Goal: Task Accomplishment & Management: Complete application form

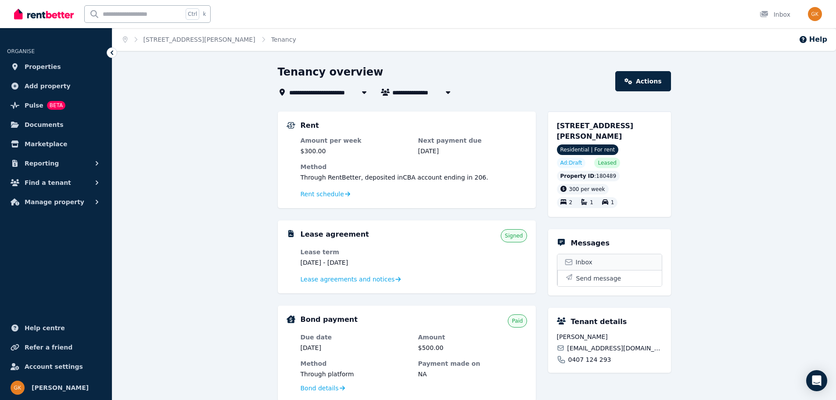
click at [593, 257] on link "Inbox" at bounding box center [610, 262] width 104 height 16
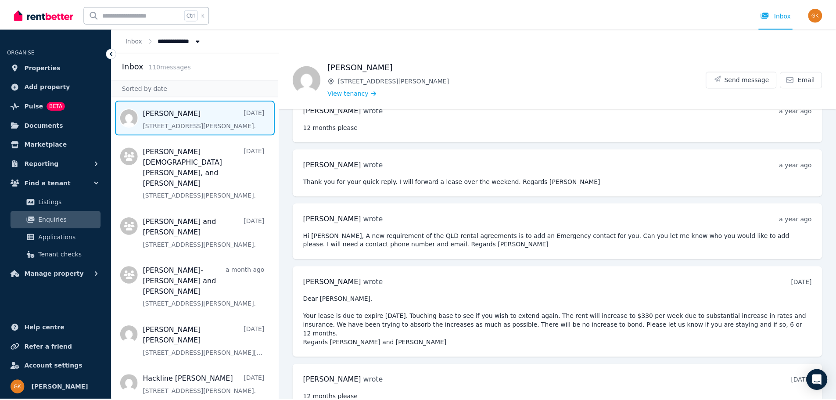
scroll to position [799, 0]
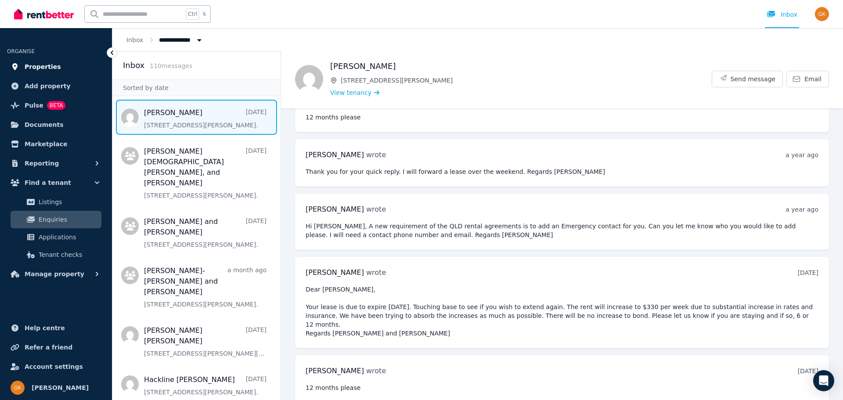
click at [51, 65] on span "Properties" at bounding box center [43, 66] width 36 height 11
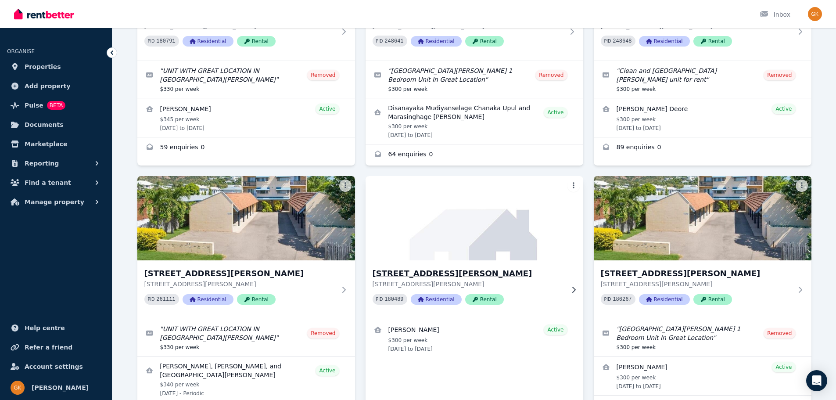
scroll to position [395, 0]
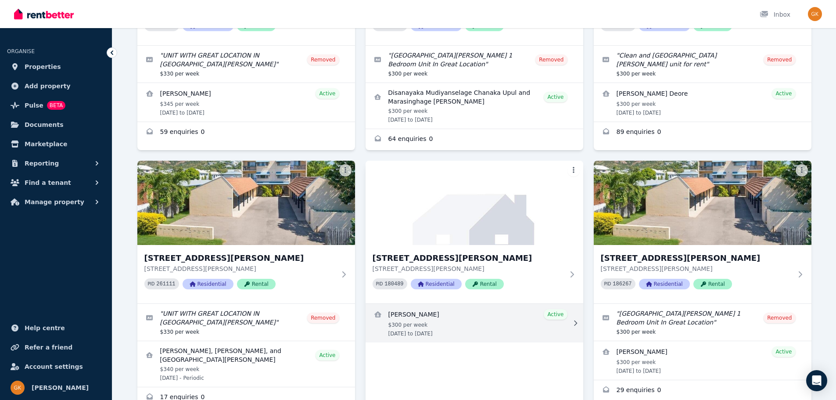
click at [418, 304] on link "View details for Jonathan Brookes" at bounding box center [475, 323] width 218 height 39
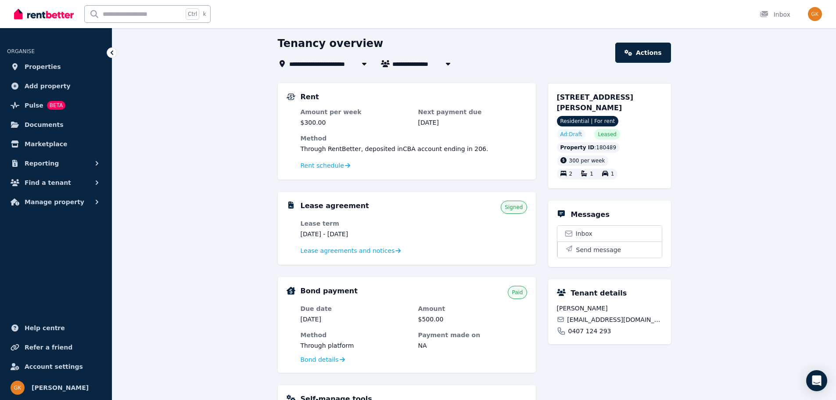
scroll to position [44, 0]
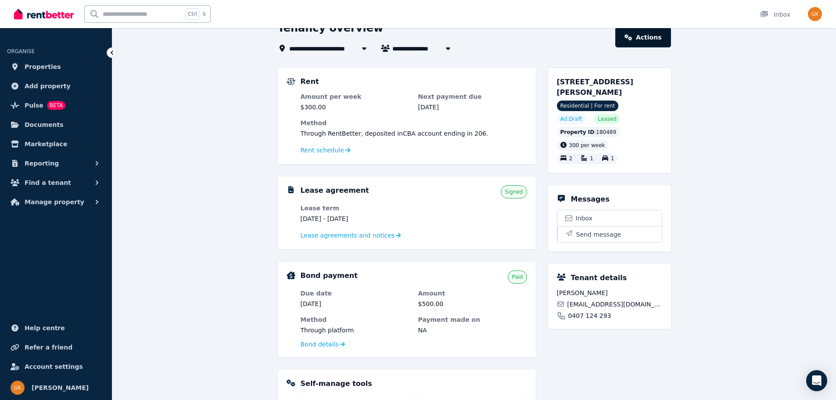
click at [657, 36] on link "Actions" at bounding box center [643, 37] width 55 height 20
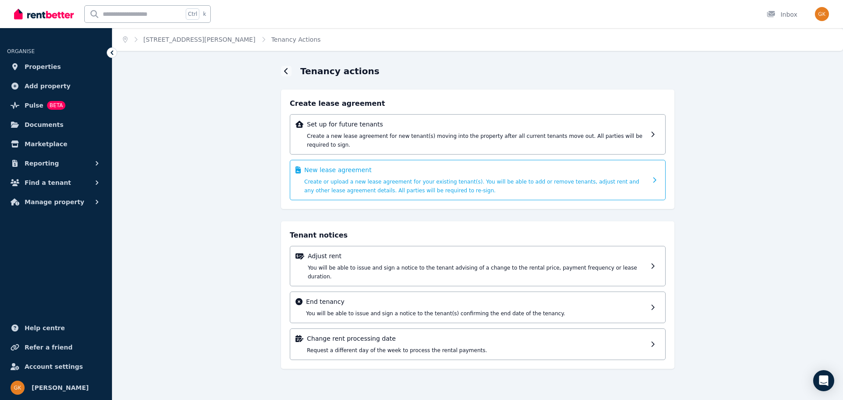
click at [359, 179] on span "Create or upload a new lease agreement for your existing tenant(s). You will be…" at bounding box center [471, 186] width 335 height 15
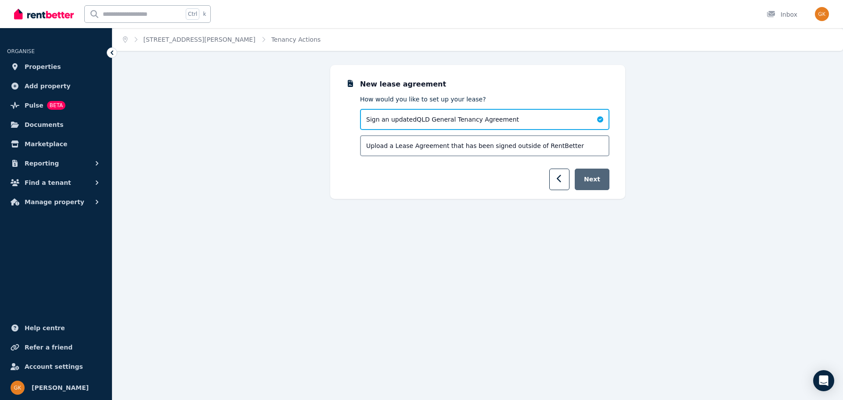
click at [598, 178] on button "Next" at bounding box center [592, 180] width 35 height 22
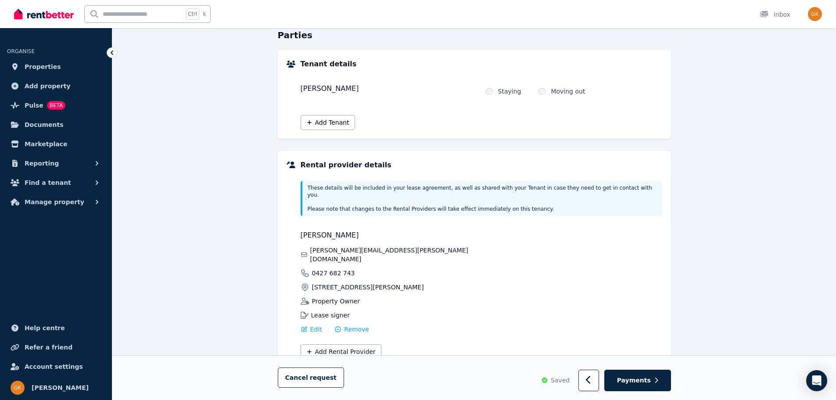
scroll to position [88, 0]
click at [643, 380] on span "Payments" at bounding box center [634, 380] width 34 height 9
select select "**********"
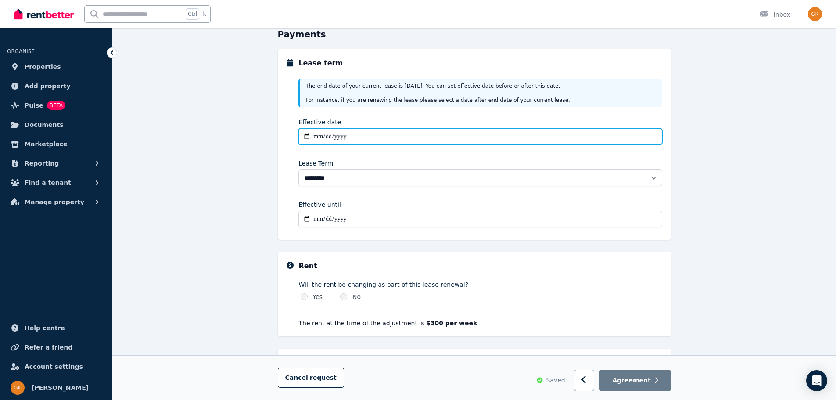
click at [317, 136] on input "Effective date" at bounding box center [481, 136] width 364 height 17
click at [306, 136] on input "Effective date" at bounding box center [481, 136] width 364 height 17
type input "**********"
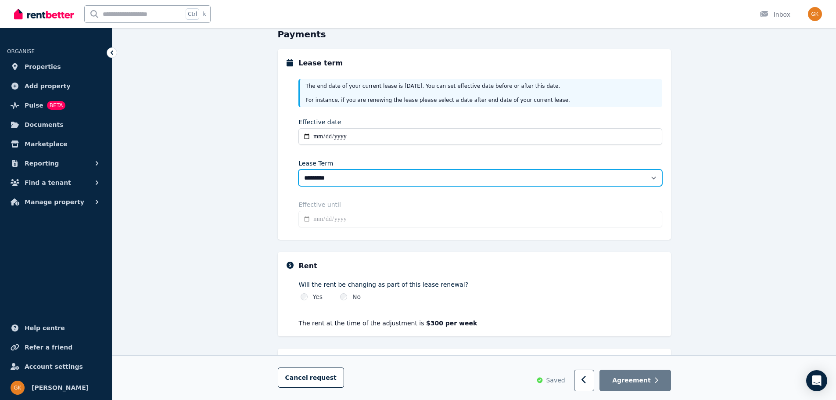
click at [310, 181] on select "******** ******** ********* ******* ******* ******* ******* ***** ********" at bounding box center [481, 177] width 364 height 17
type input "**********"
click at [299, 169] on select "******** ******** ********* ******* ******* ******* ******* ***** ********" at bounding box center [481, 177] width 364 height 17
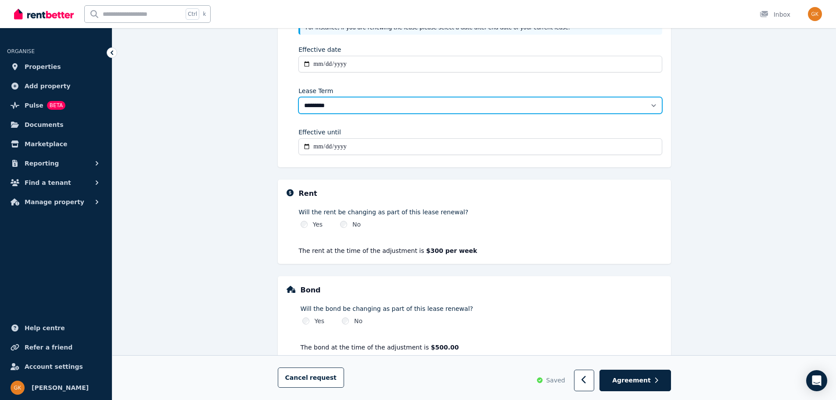
scroll to position [176, 0]
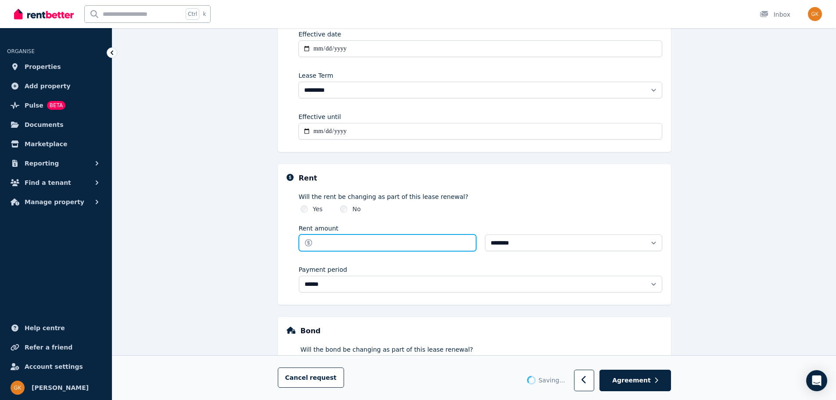
click at [324, 244] on input "Rent amount" at bounding box center [387, 242] width 177 height 17
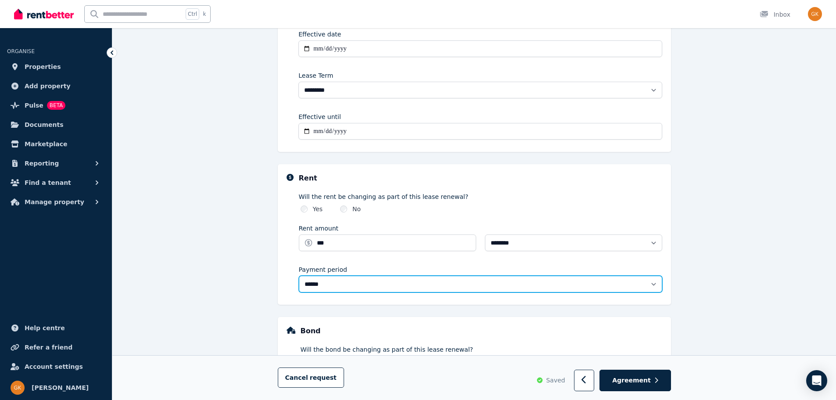
click at [329, 284] on select "**********" at bounding box center [481, 284] width 364 height 17
type input "******"
click at [299, 276] on select "**********" at bounding box center [481, 284] width 364 height 17
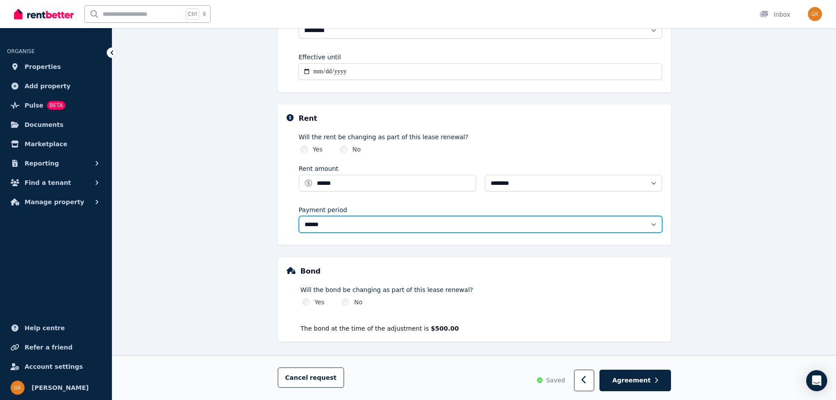
scroll to position [238, 0]
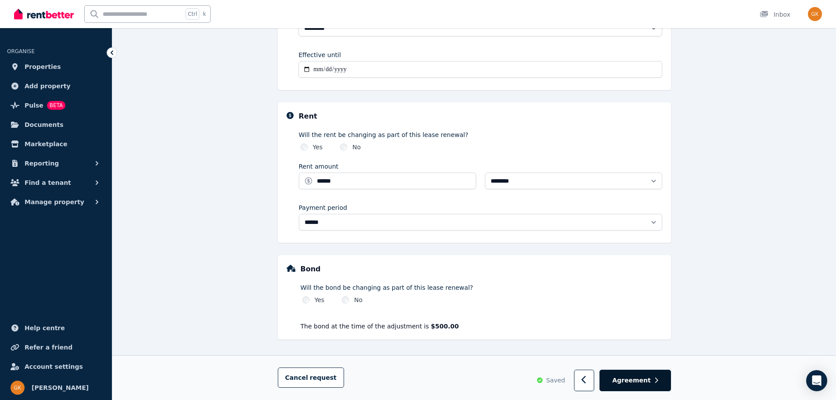
click at [650, 382] on span "Agreement" at bounding box center [632, 380] width 39 height 9
click at [640, 381] on span "Agreement" at bounding box center [632, 380] width 39 height 9
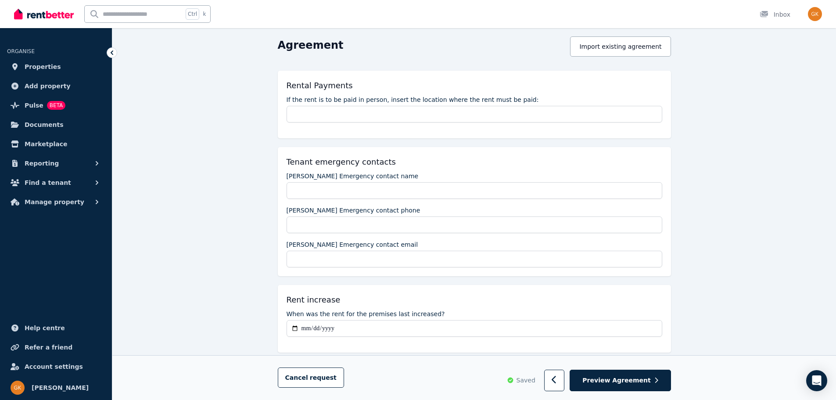
scroll to position [132, 0]
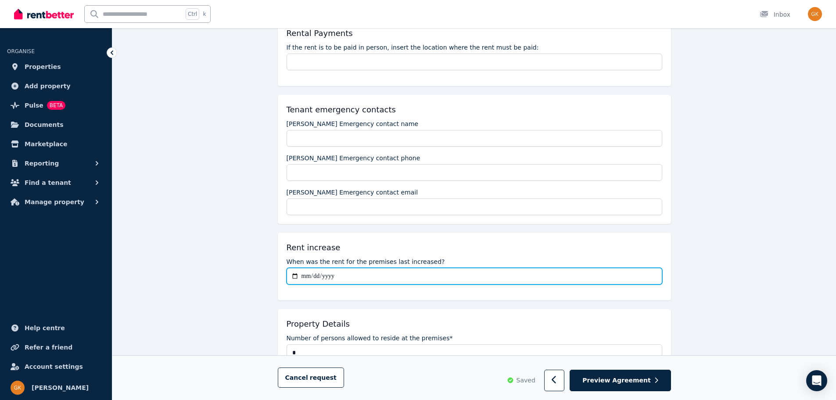
click at [299, 277] on input "When was the rent for the premises last increased?" at bounding box center [475, 276] width 376 height 17
click at [295, 274] on input "When was the rent for the premises last increased?" at bounding box center [475, 276] width 376 height 17
click at [297, 274] on input "**********" at bounding box center [475, 276] width 376 height 17
type input "**********"
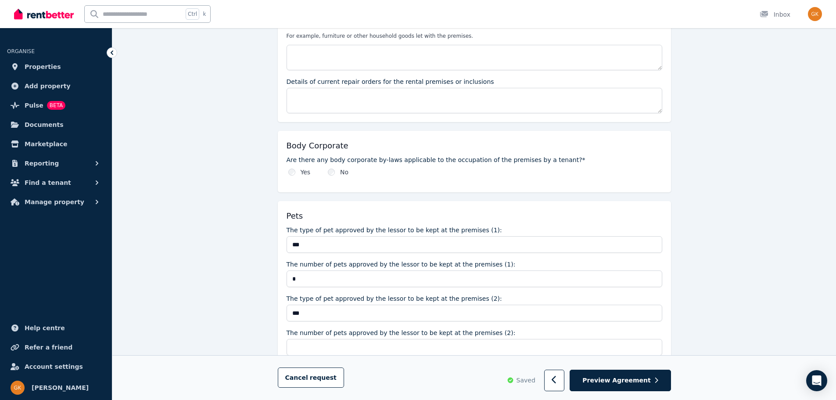
scroll to position [483, 0]
click at [334, 170] on div "No" at bounding box center [338, 171] width 21 height 9
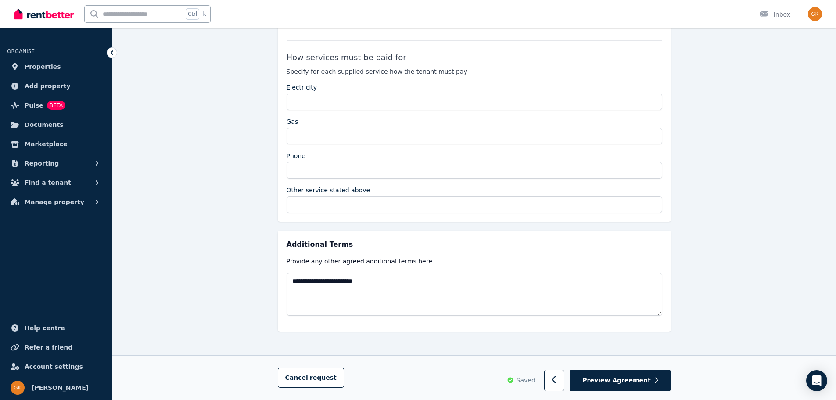
scroll to position [1581, 0]
click at [634, 384] on span "Preview Agreement" at bounding box center [617, 380] width 68 height 9
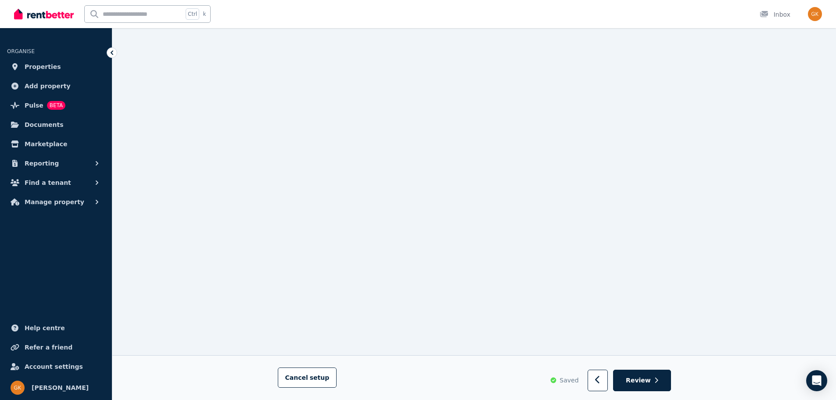
scroll to position [2020, 0]
click at [598, 378] on button "button" at bounding box center [598, 381] width 21 height 22
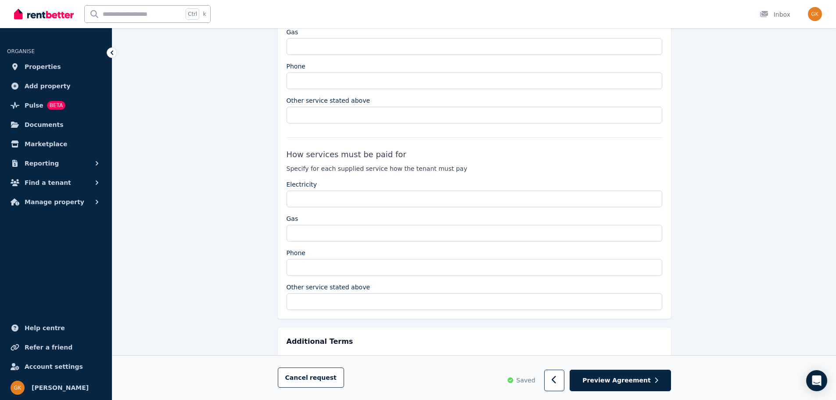
scroll to position [1493, 0]
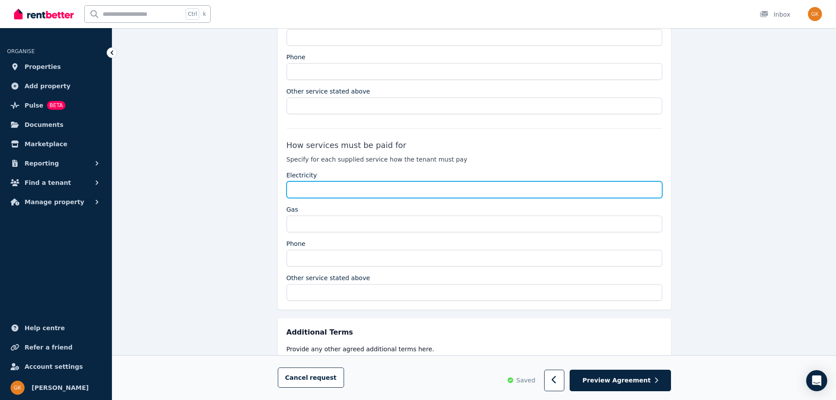
click at [301, 192] on input "Electricity" at bounding box center [475, 189] width 376 height 17
type input "**********"
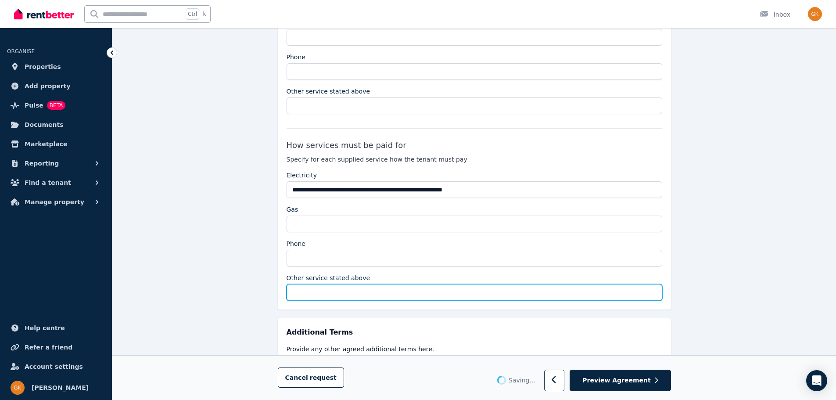
click at [293, 293] on input "Other service stated above" at bounding box center [475, 292] width 376 height 17
type input "**********"
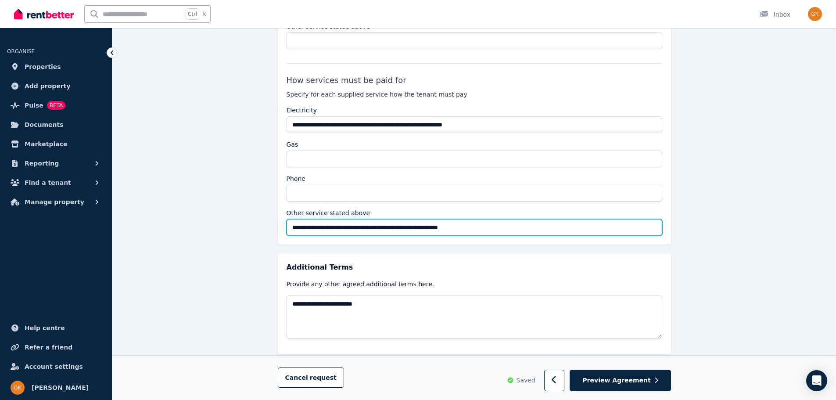
scroll to position [1581, 0]
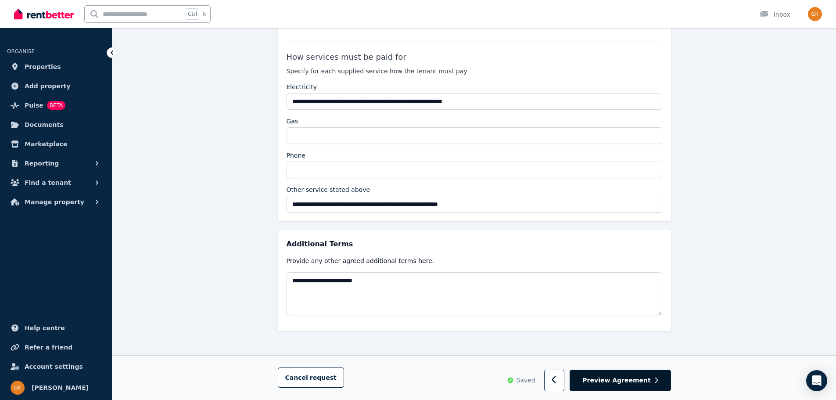
click at [631, 380] on span "Preview Agreement" at bounding box center [617, 380] width 68 height 9
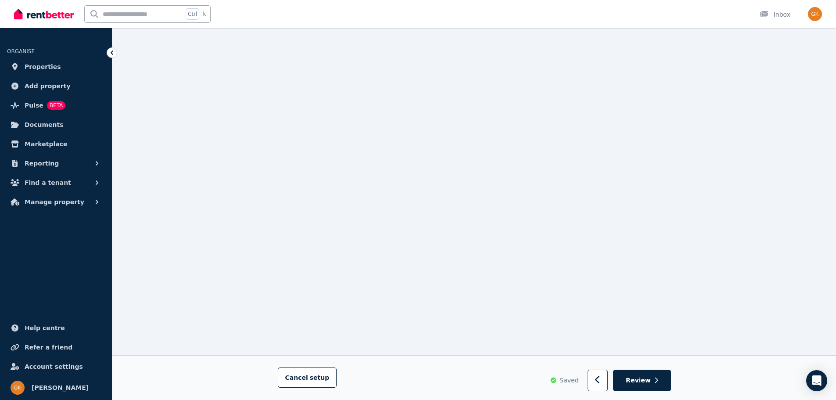
scroll to position [2857, 0]
click at [642, 380] on span "Review" at bounding box center [638, 380] width 25 height 9
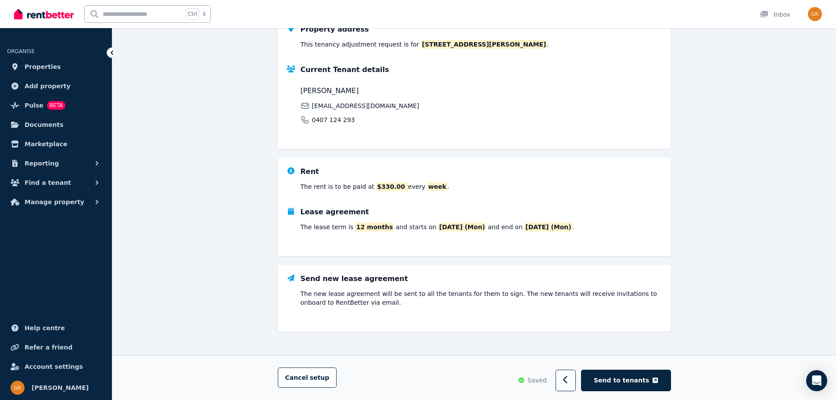
scroll to position [140, 0]
click at [632, 376] on span "Send to tenants" at bounding box center [621, 380] width 55 height 9
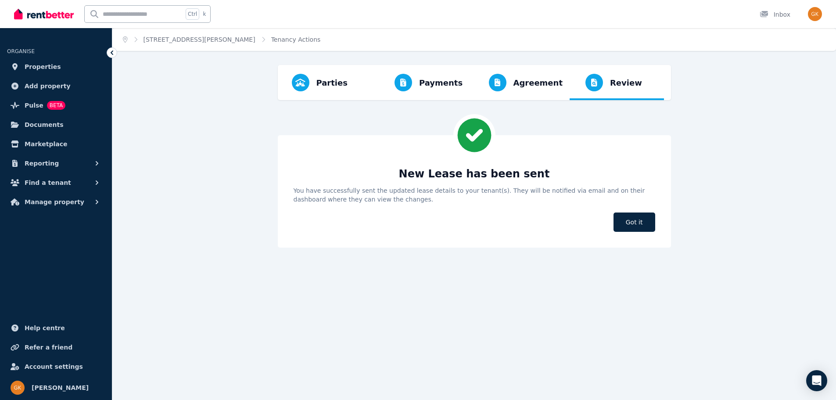
scroll to position [0, 0]
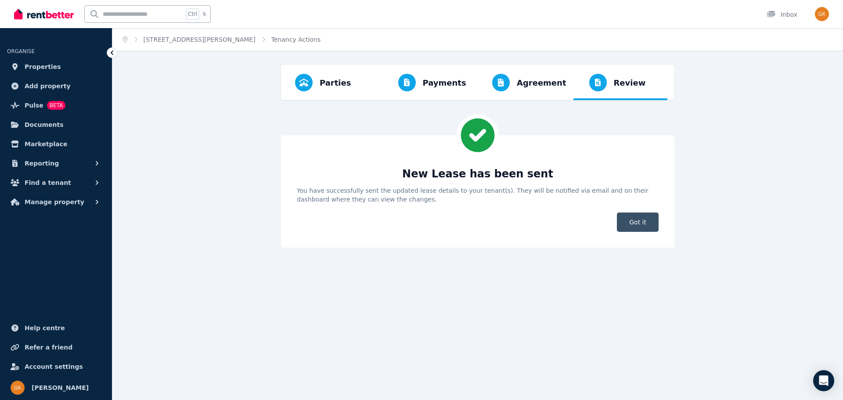
click at [638, 218] on span "Got it" at bounding box center [638, 222] width 42 height 19
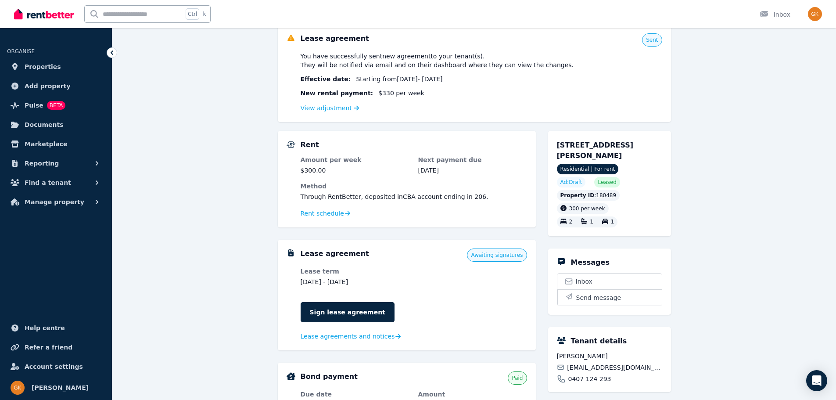
scroll to position [88, 0]
click at [362, 310] on link "Sign lease agreement" at bounding box center [348, 311] width 94 height 20
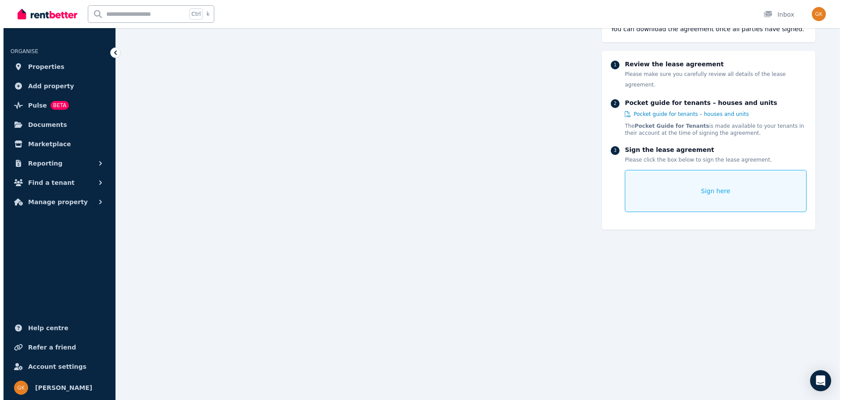
scroll to position [105, 0]
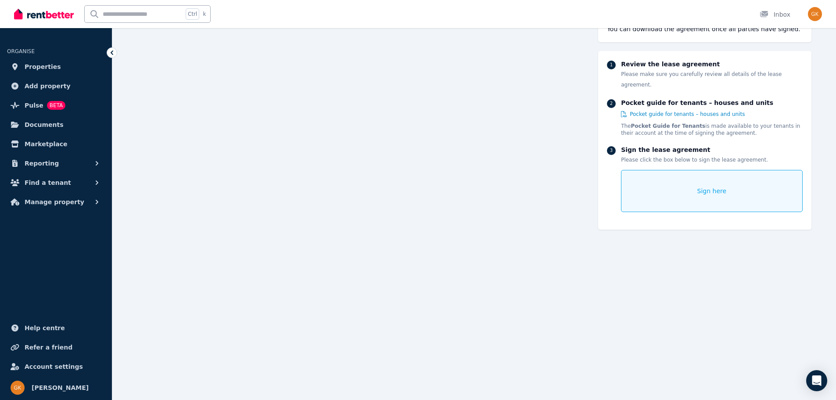
click at [677, 179] on div "Sign here" at bounding box center [711, 191] width 181 height 42
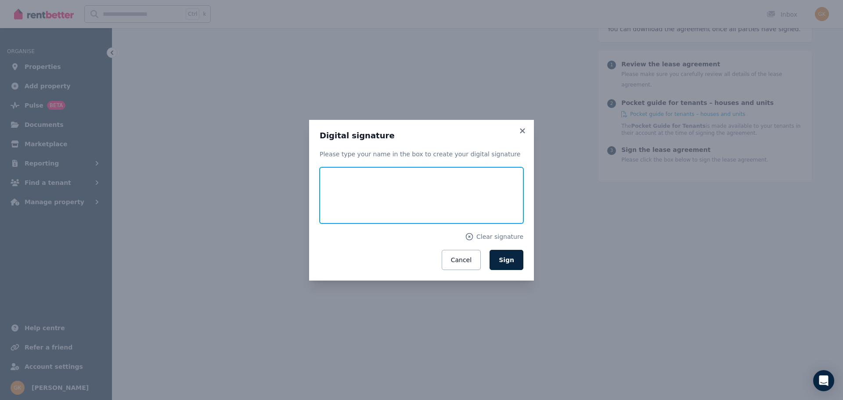
click at [331, 189] on input "text" at bounding box center [422, 195] width 204 height 56
type input "**********"
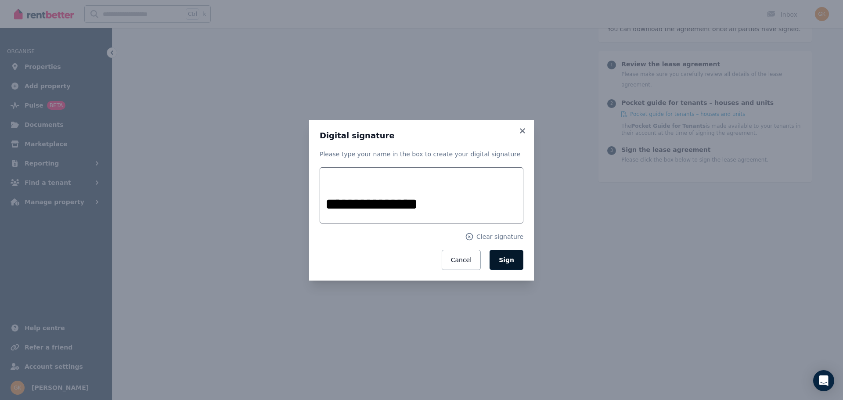
click at [509, 256] on span "Sign" at bounding box center [506, 259] width 15 height 7
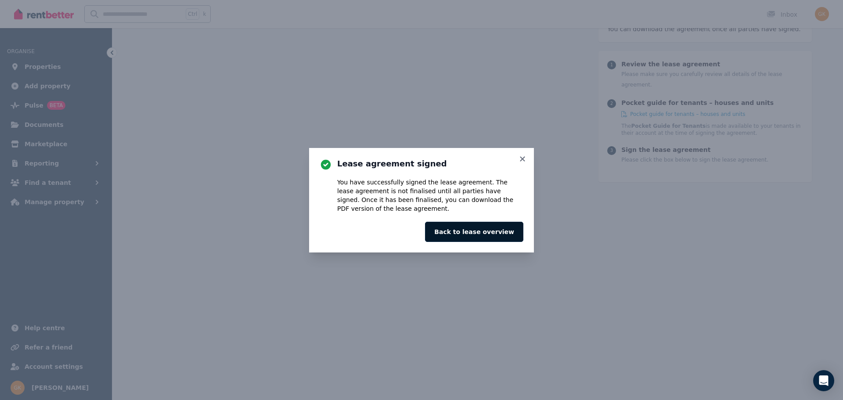
click at [497, 233] on button "Back to lease overview" at bounding box center [474, 232] width 98 height 20
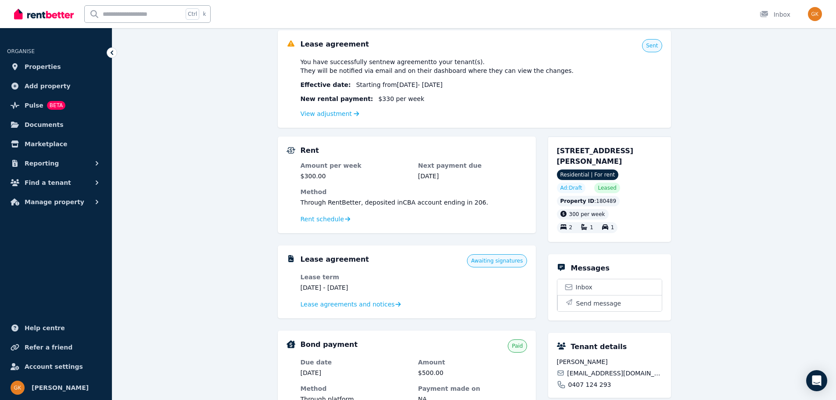
scroll to position [88, 0]
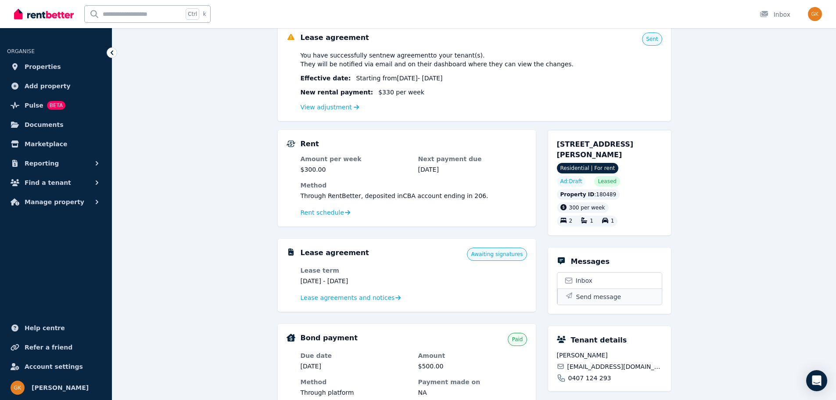
click at [609, 295] on span "Send message" at bounding box center [599, 296] width 45 height 9
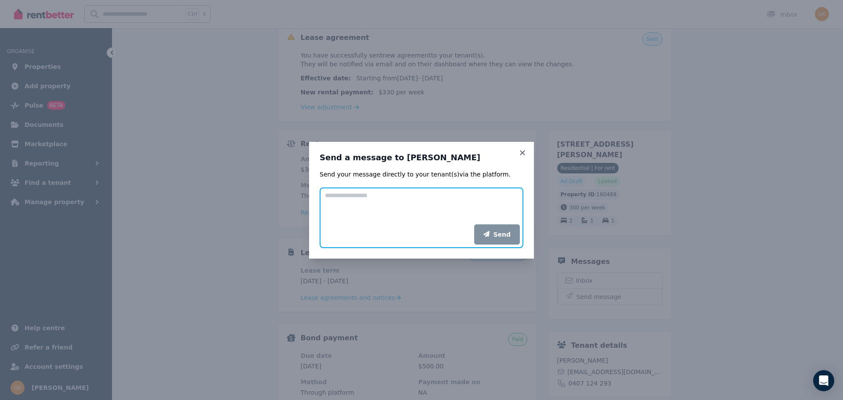
click at [342, 197] on textarea "Add your message" at bounding box center [422, 205] width 204 height 37
type textarea "**********"
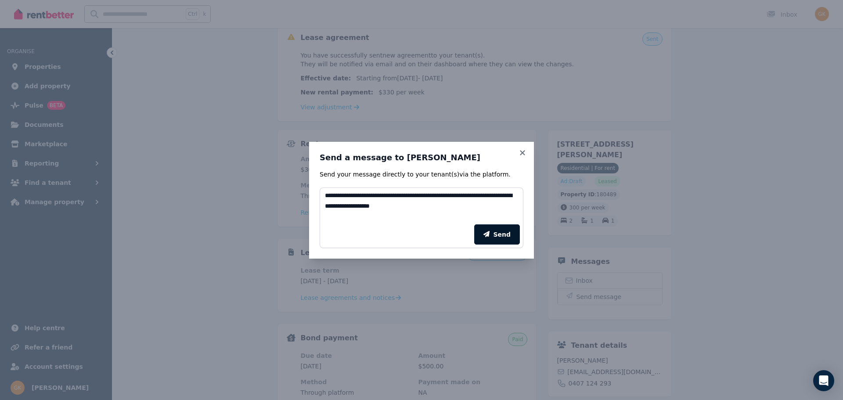
click at [490, 231] on button "Send" at bounding box center [497, 234] width 46 height 20
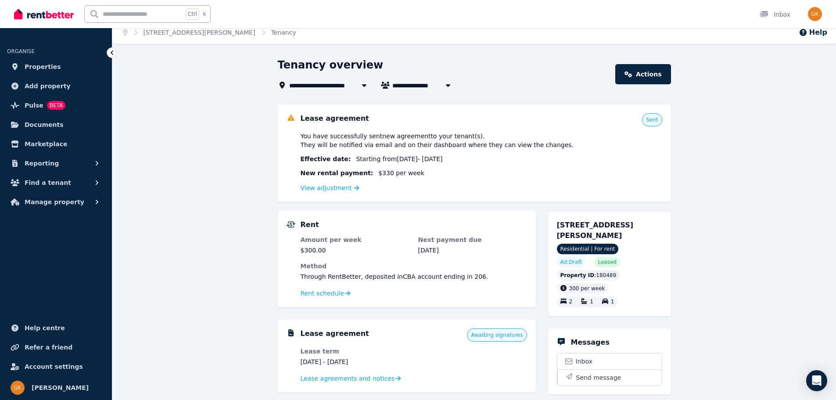
scroll to position [0, 0]
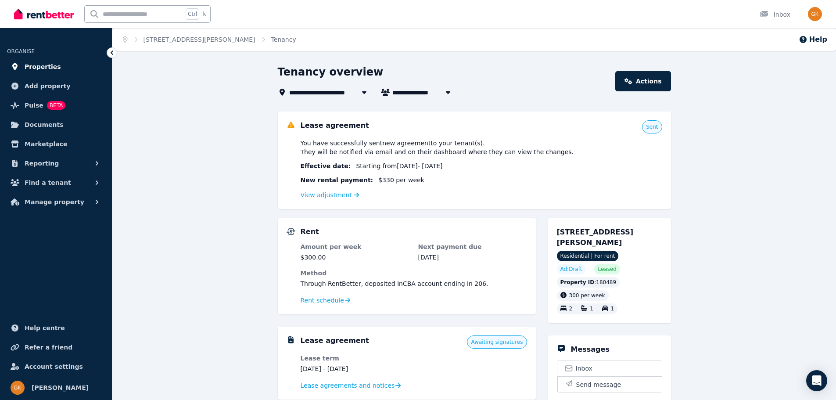
click at [43, 64] on span "Properties" at bounding box center [43, 66] width 36 height 11
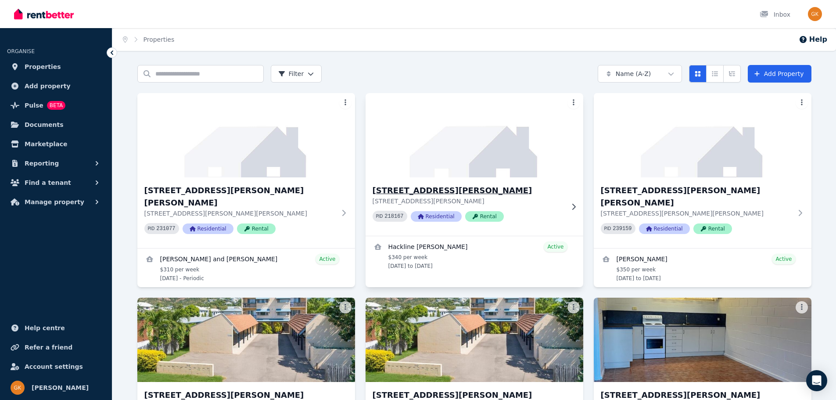
click at [445, 187] on h3 "[STREET_ADDRESS][PERSON_NAME]" at bounding box center [468, 190] width 191 height 12
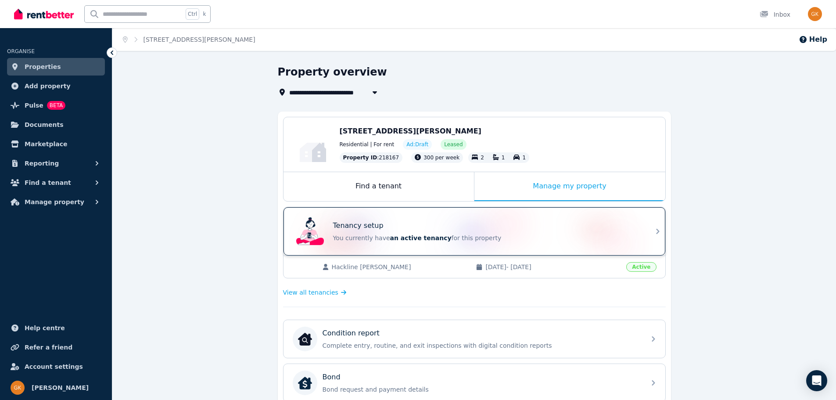
click at [414, 234] on span "an active tenancy" at bounding box center [420, 237] width 61 height 7
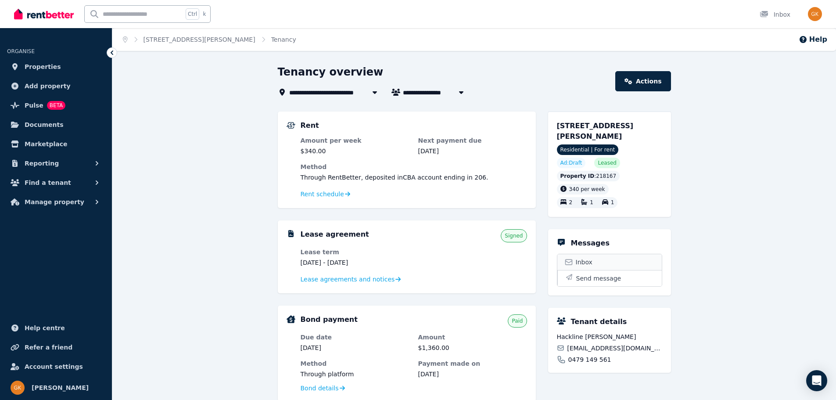
click at [598, 259] on link "Inbox" at bounding box center [610, 262] width 104 height 16
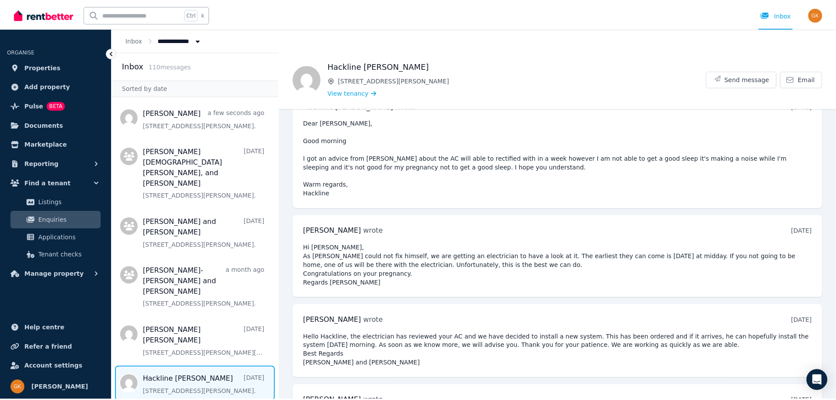
scroll to position [628, 0]
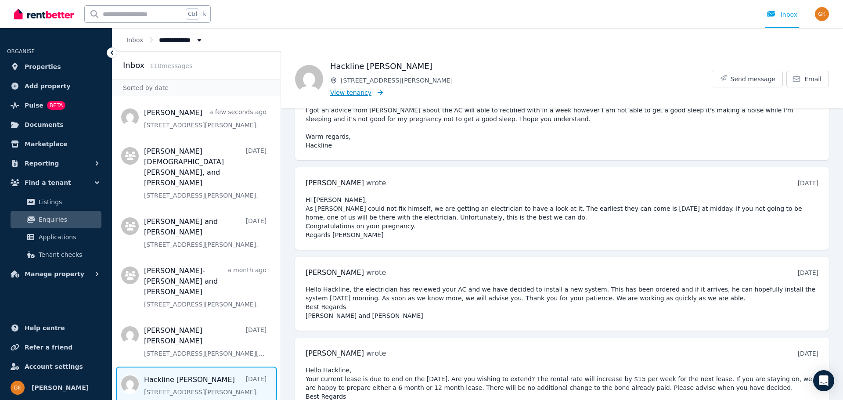
click at [345, 90] on span "View tenancy" at bounding box center [350, 92] width 41 height 9
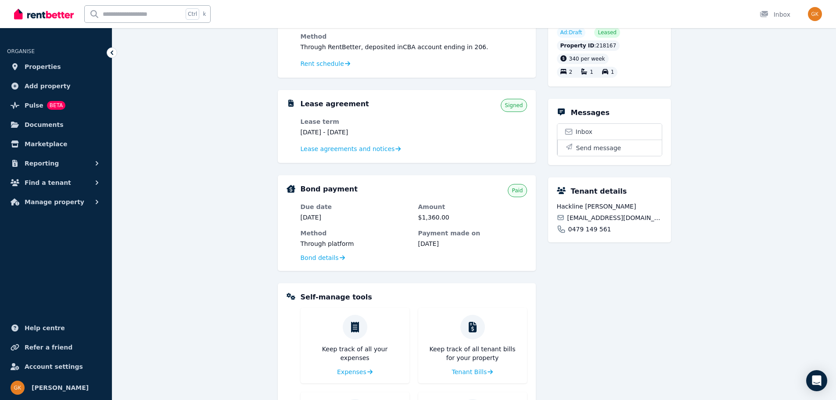
scroll to position [132, 0]
click at [595, 126] on link "Inbox" at bounding box center [610, 131] width 104 height 16
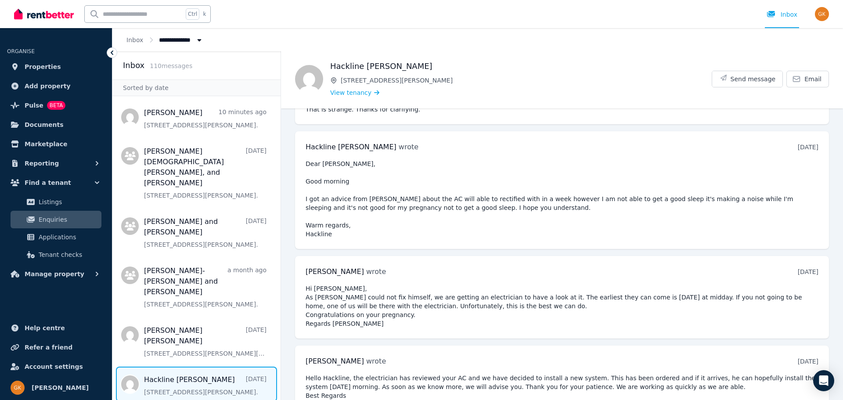
scroll to position [628, 0]
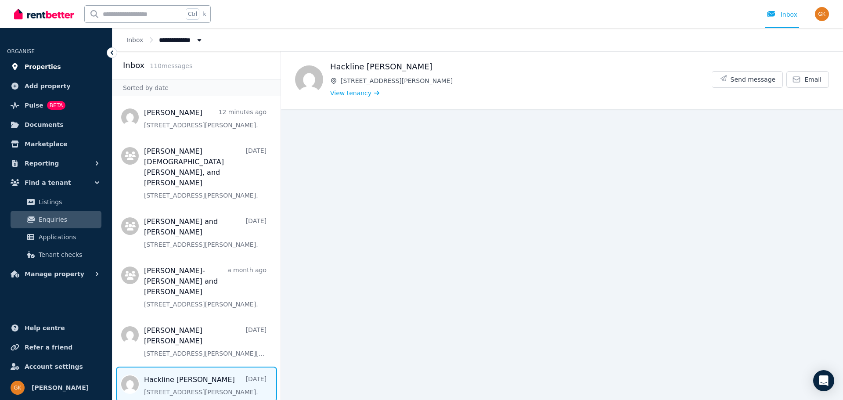
click at [36, 67] on span "Properties" at bounding box center [43, 66] width 36 height 11
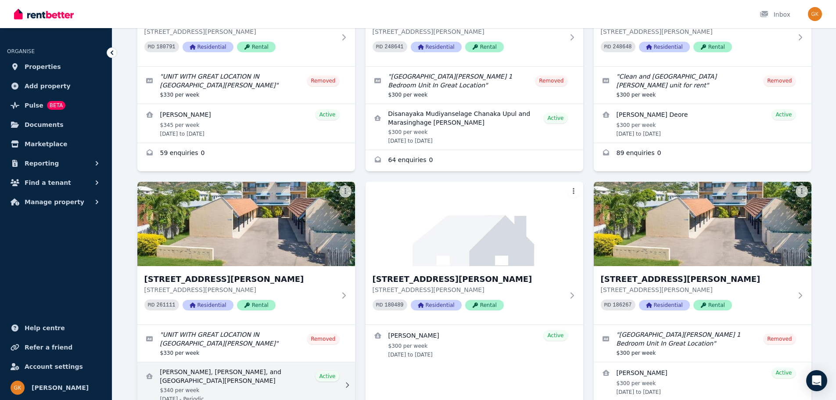
scroll to position [439, 0]
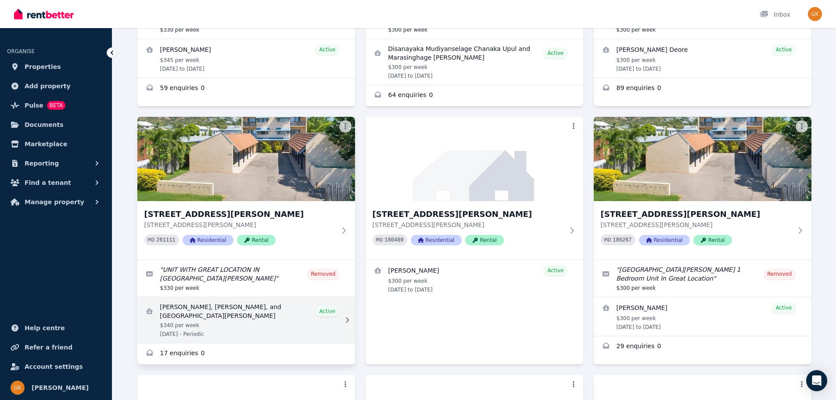
click at [199, 297] on link "View details for Kalyan Karki, Ishwari khadka karki, and Pristina Karki" at bounding box center [246, 320] width 218 height 46
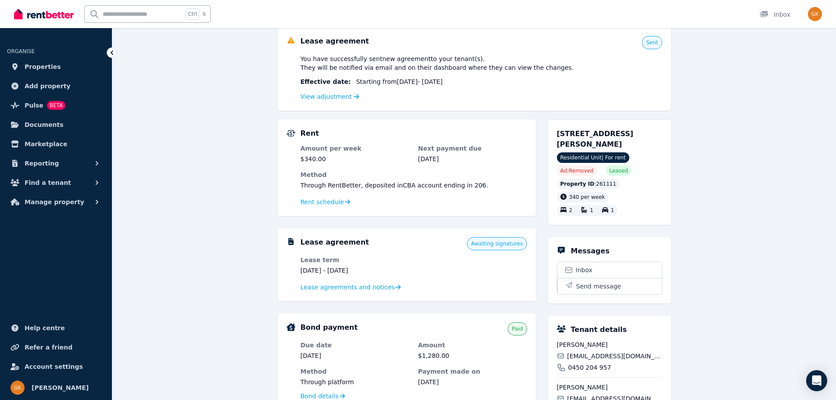
scroll to position [88, 0]
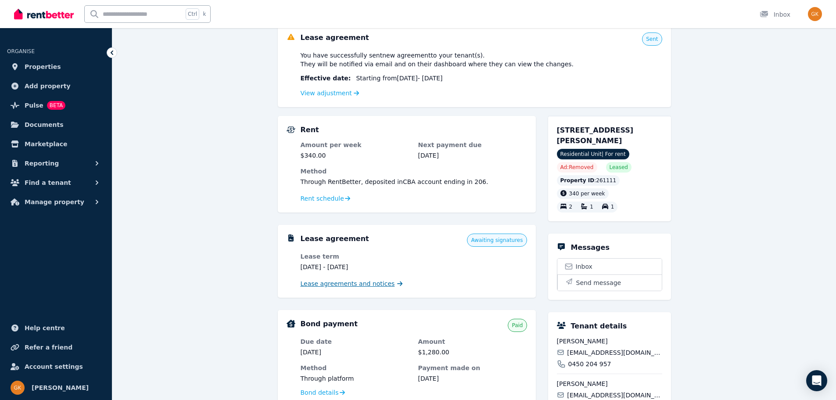
click at [353, 286] on span "Lease agreements and notices" at bounding box center [348, 283] width 94 height 9
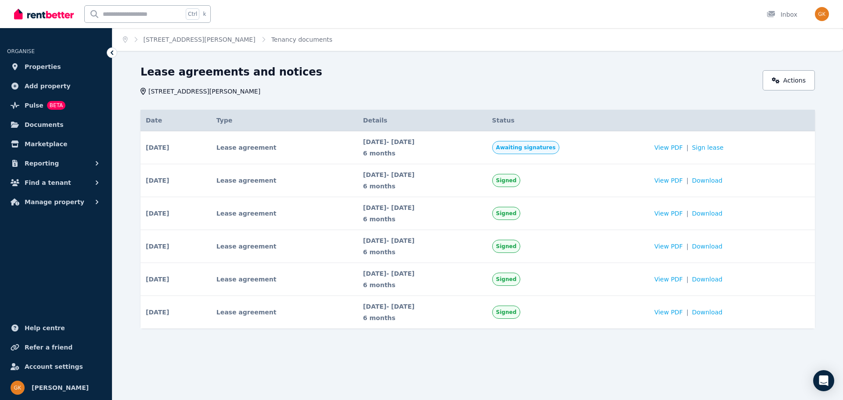
click at [556, 149] on span "Awaiting signatures" at bounding box center [526, 147] width 60 height 7
click at [556, 150] on span "Awaiting signatures" at bounding box center [526, 147] width 60 height 7
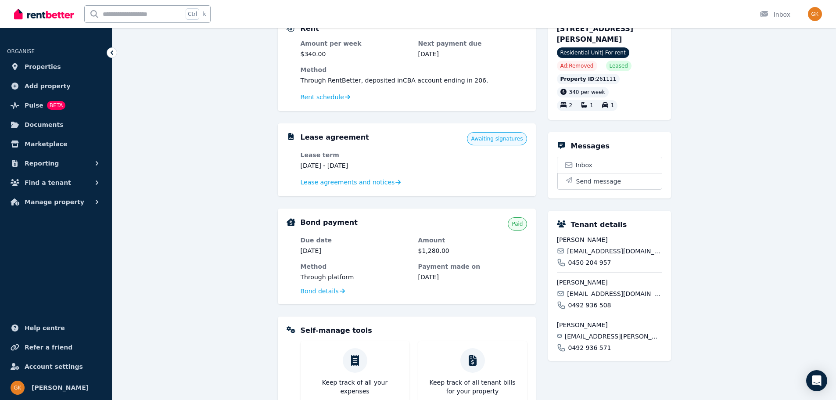
scroll to position [132, 0]
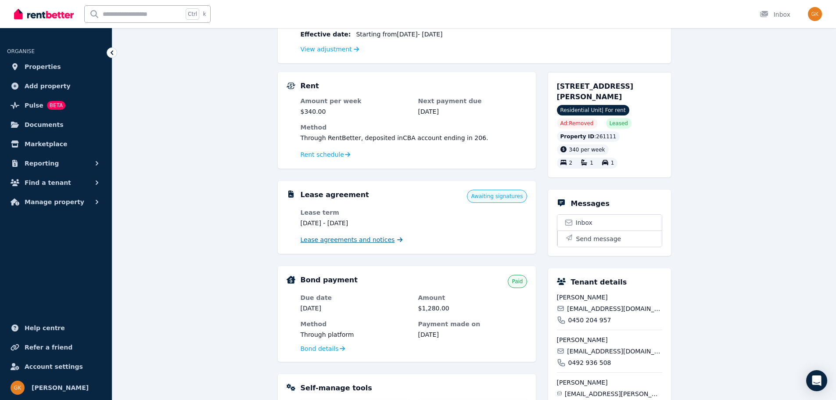
click at [361, 240] on span "Lease agreements and notices" at bounding box center [348, 239] width 94 height 9
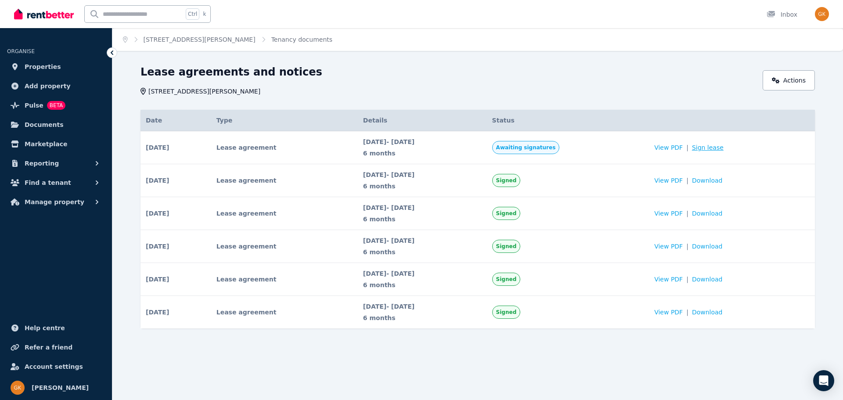
click at [721, 144] on link "Sign lease" at bounding box center [708, 147] width 32 height 9
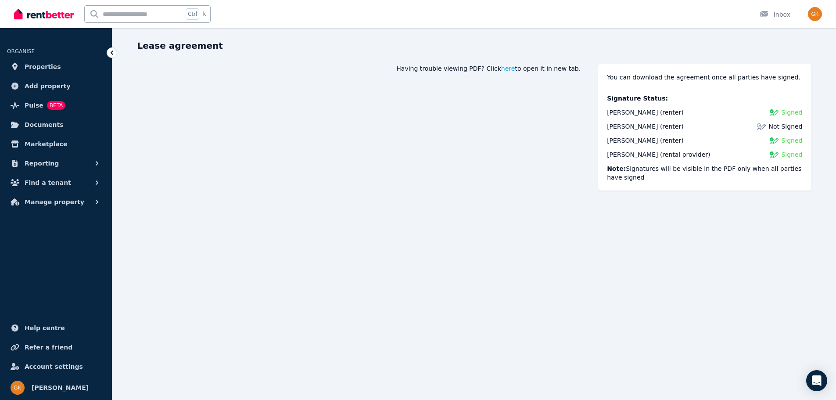
scroll to position [18, 0]
